Goal: Transaction & Acquisition: Subscribe to service/newsletter

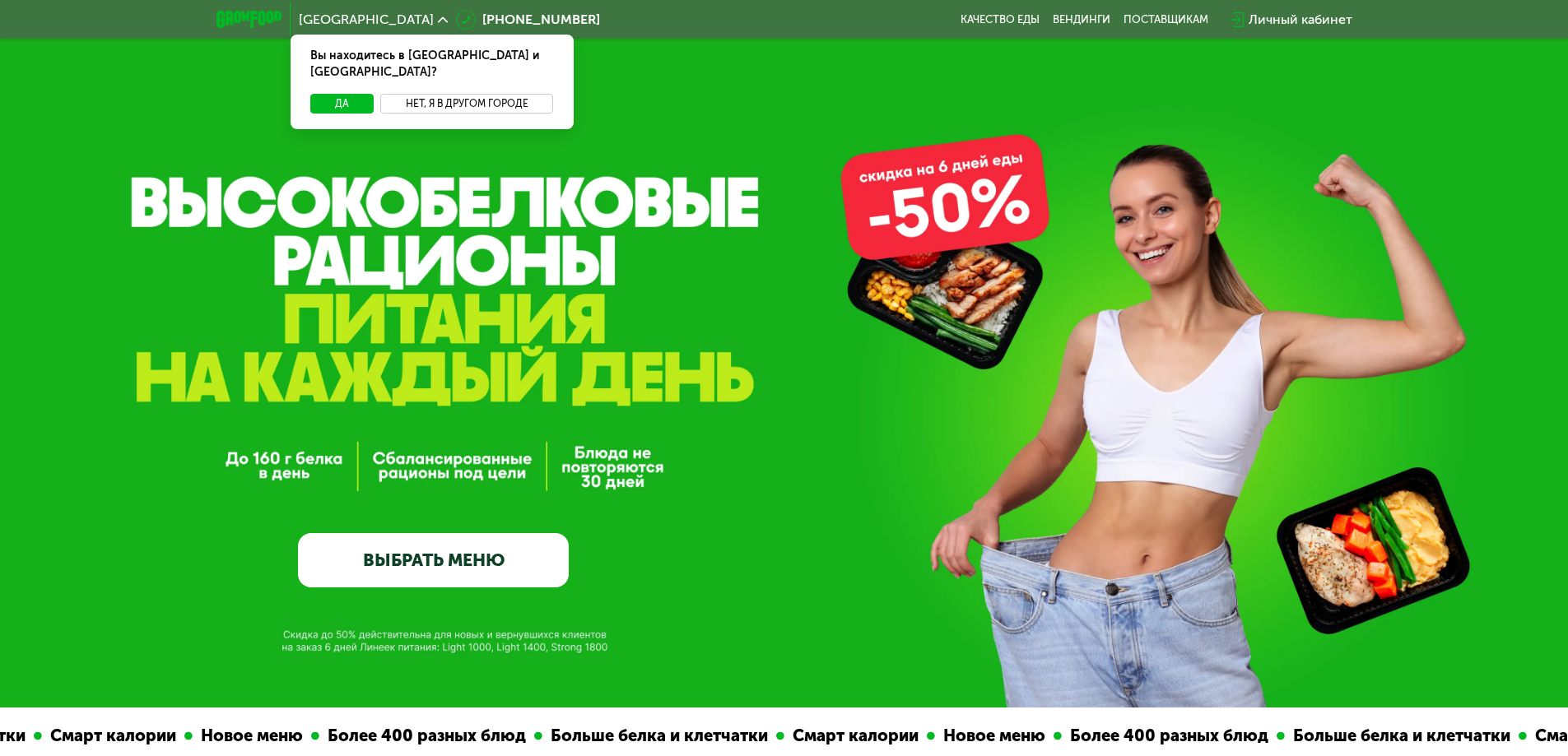
click at [462, 94] on button "Нет, я в другом городе" at bounding box center [467, 103] width 174 height 20
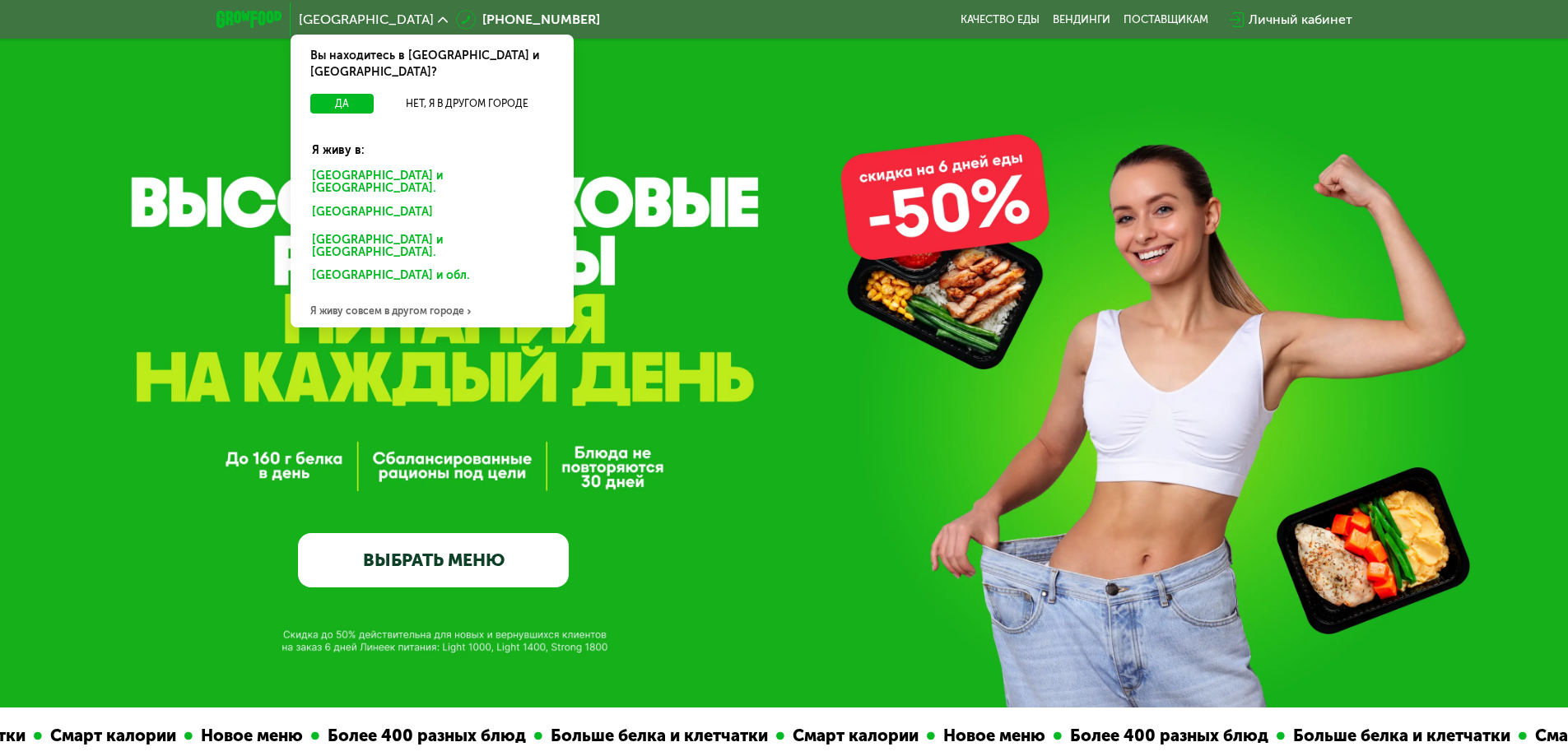
click at [403, 165] on div "[GEOGRAPHIC_DATA] и [GEOGRAPHIC_DATA]." at bounding box center [432, 182] width 263 height 35
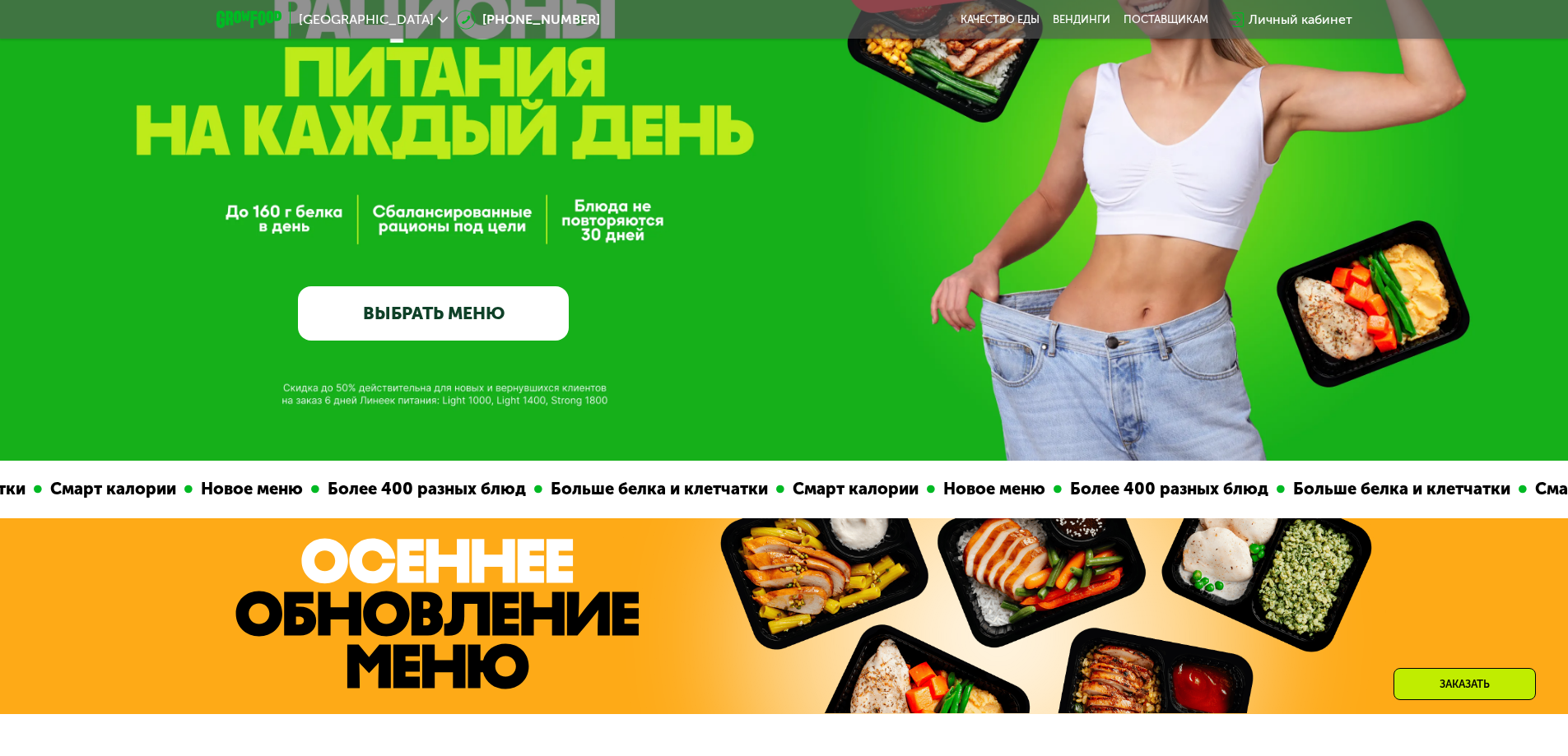
scroll to position [411, 0]
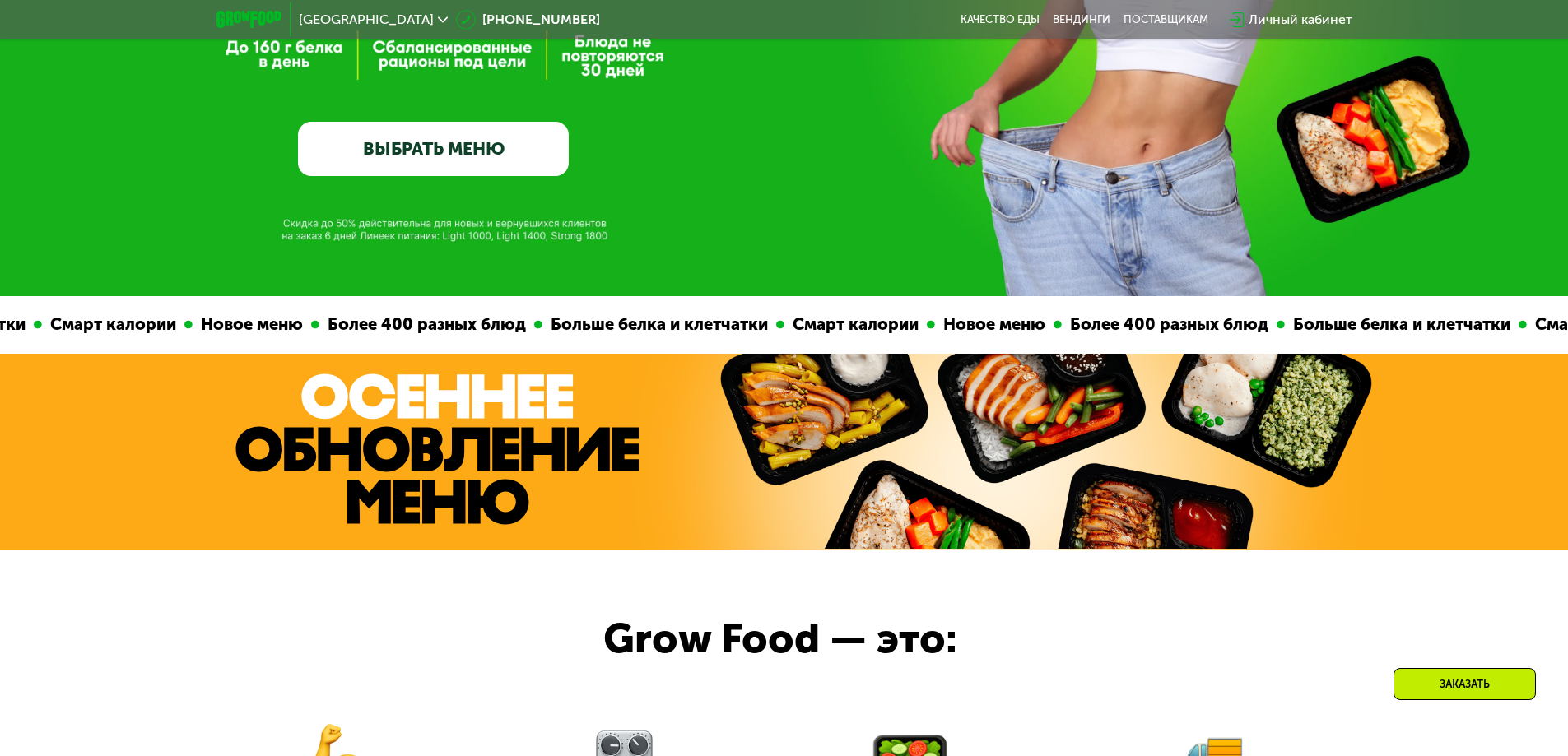
click at [556, 159] on link "ВЫБРАТЬ МЕНЮ" at bounding box center [434, 149] width 271 height 55
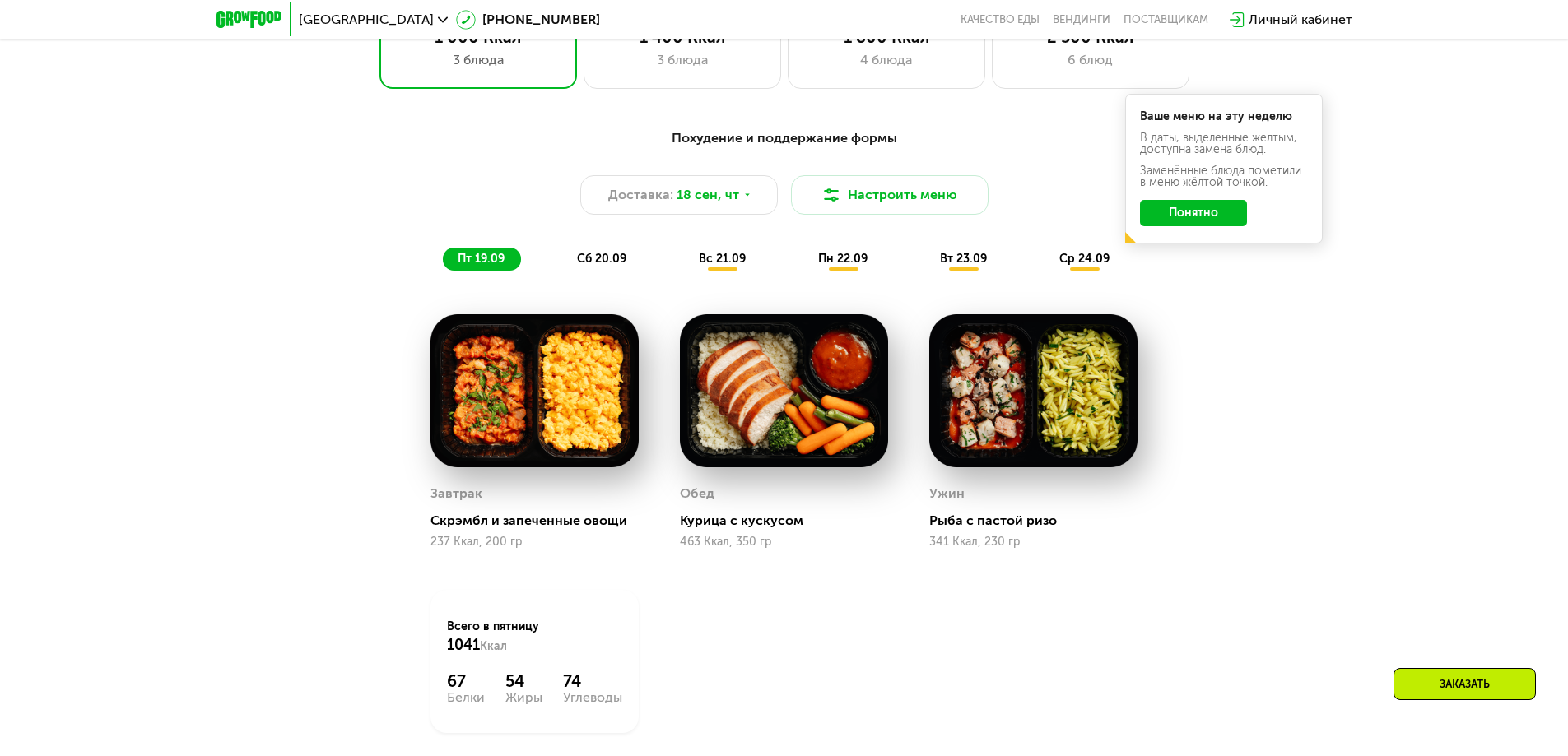
scroll to position [1364, 0]
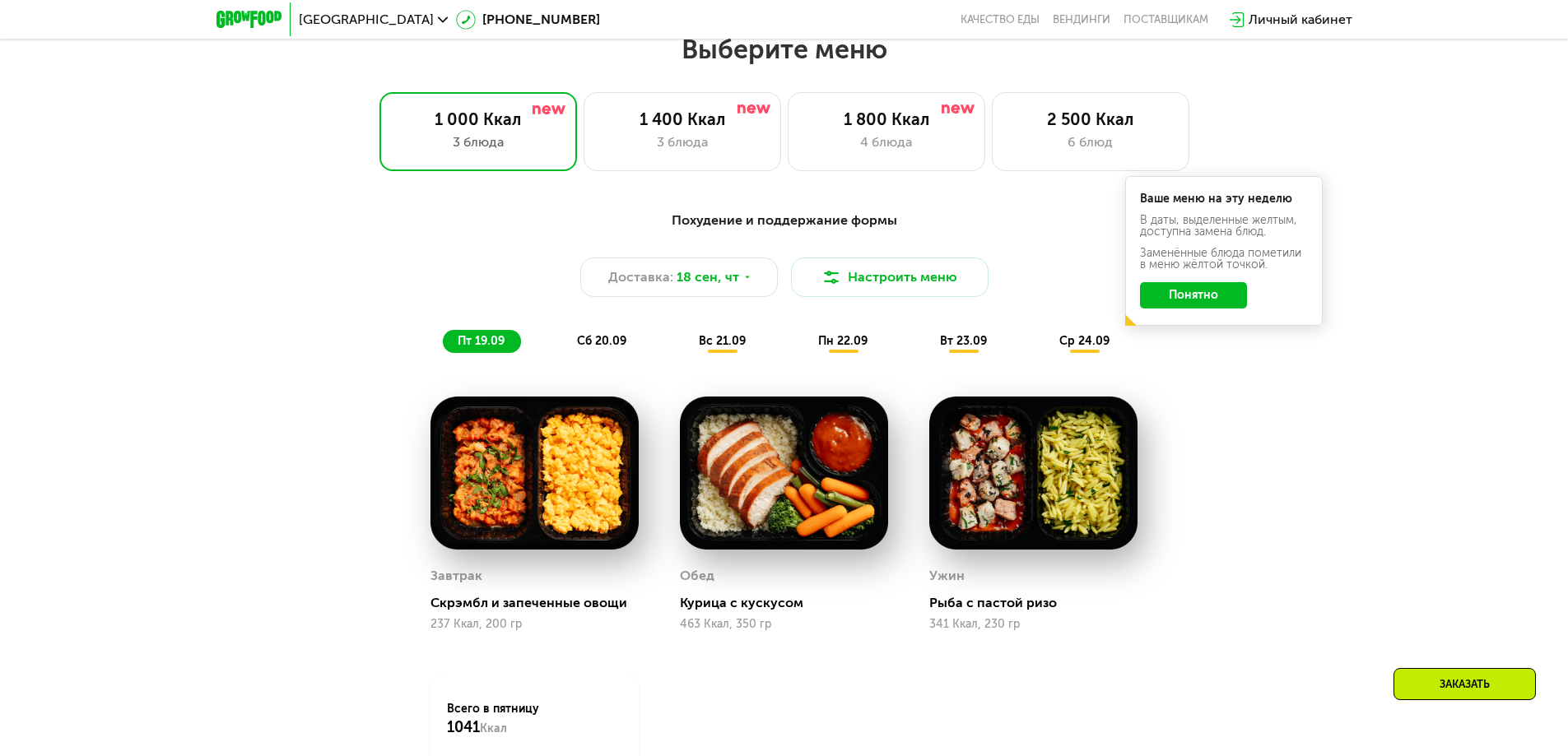
click at [1235, 296] on button "Понятно" at bounding box center [1194, 295] width 107 height 26
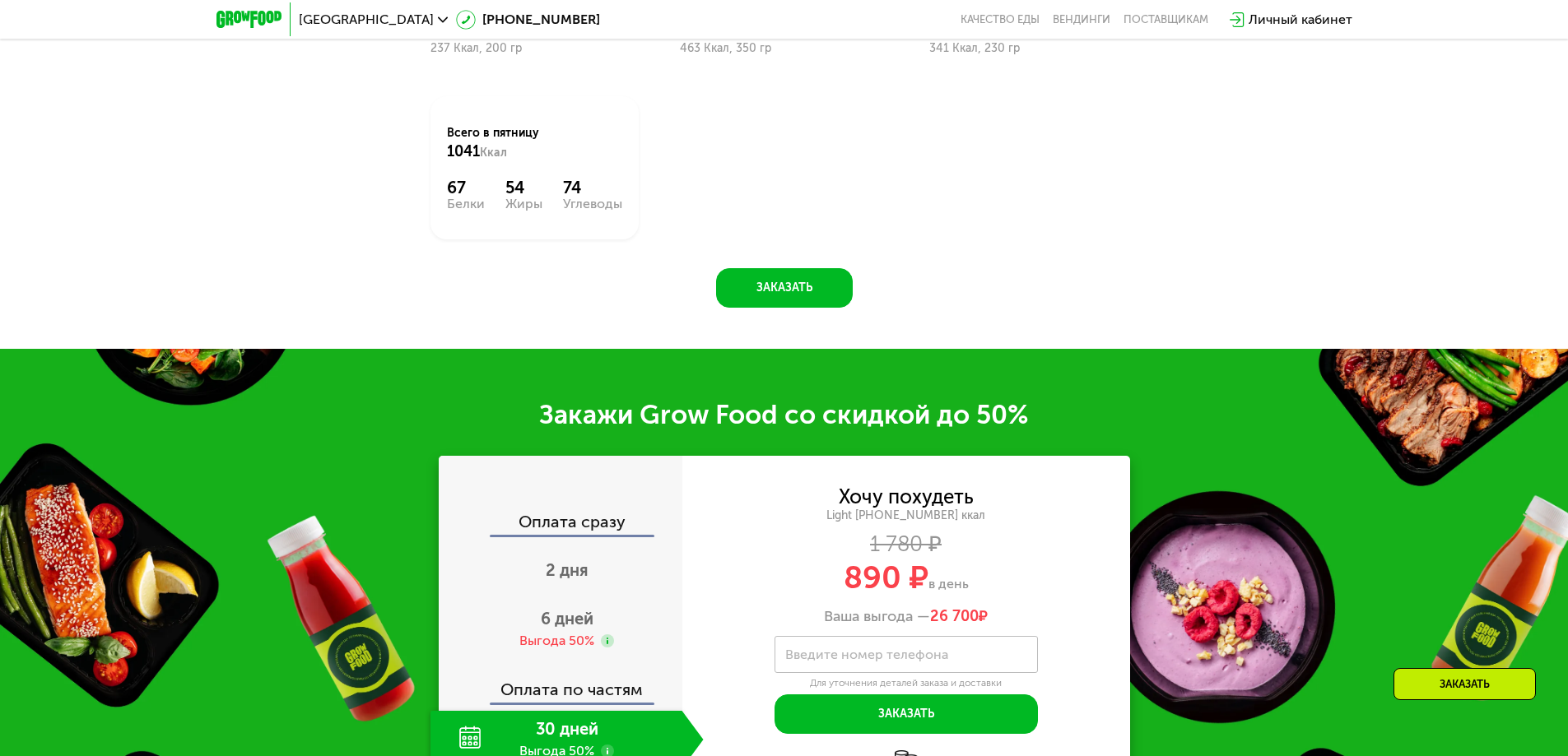
scroll to position [2022, 0]
